Goal: Find specific page/section: Find specific page/section

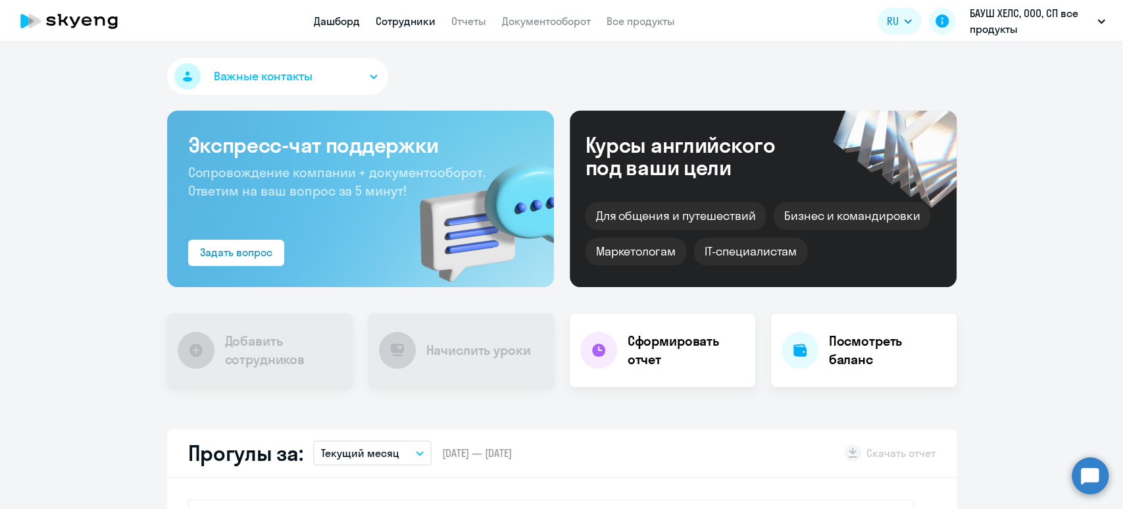
click at [426, 21] on link "Сотрудники" at bounding box center [406, 20] width 60 height 13
select select "30"
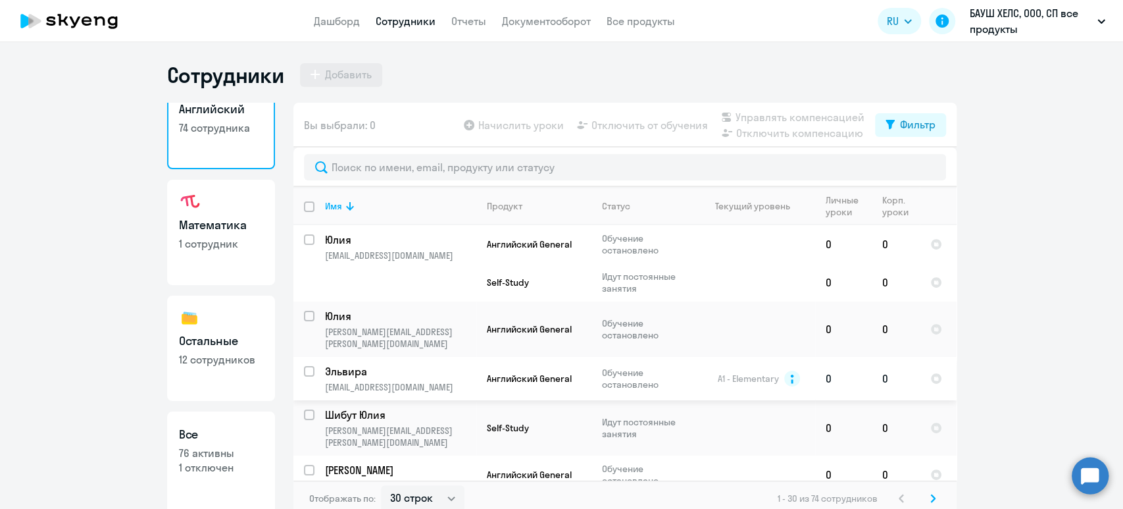
scroll to position [59, 0]
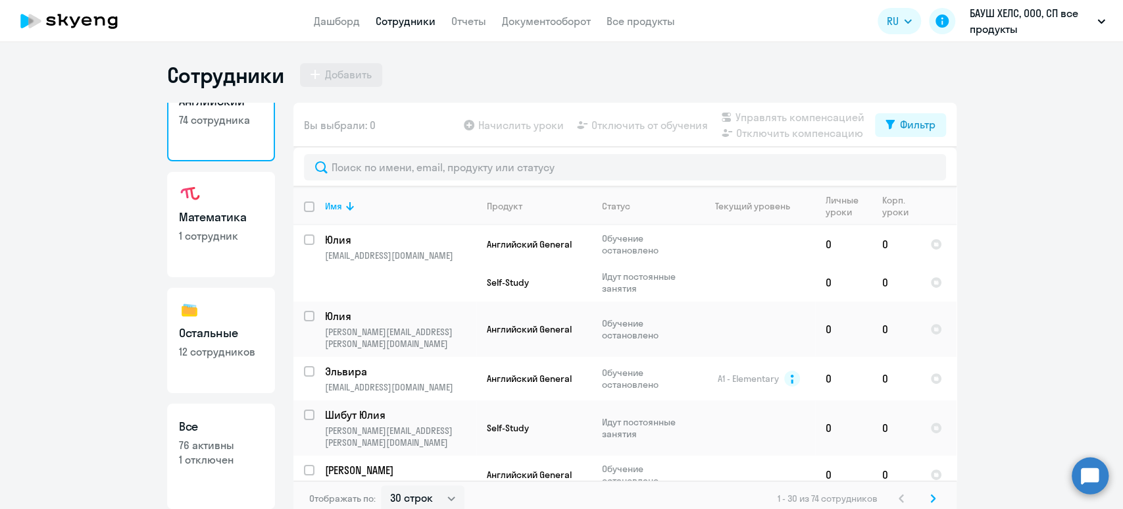
click at [193, 421] on h3 "Все" at bounding box center [221, 426] width 84 height 17
select select "30"
